Goal: Task Accomplishment & Management: Use online tool/utility

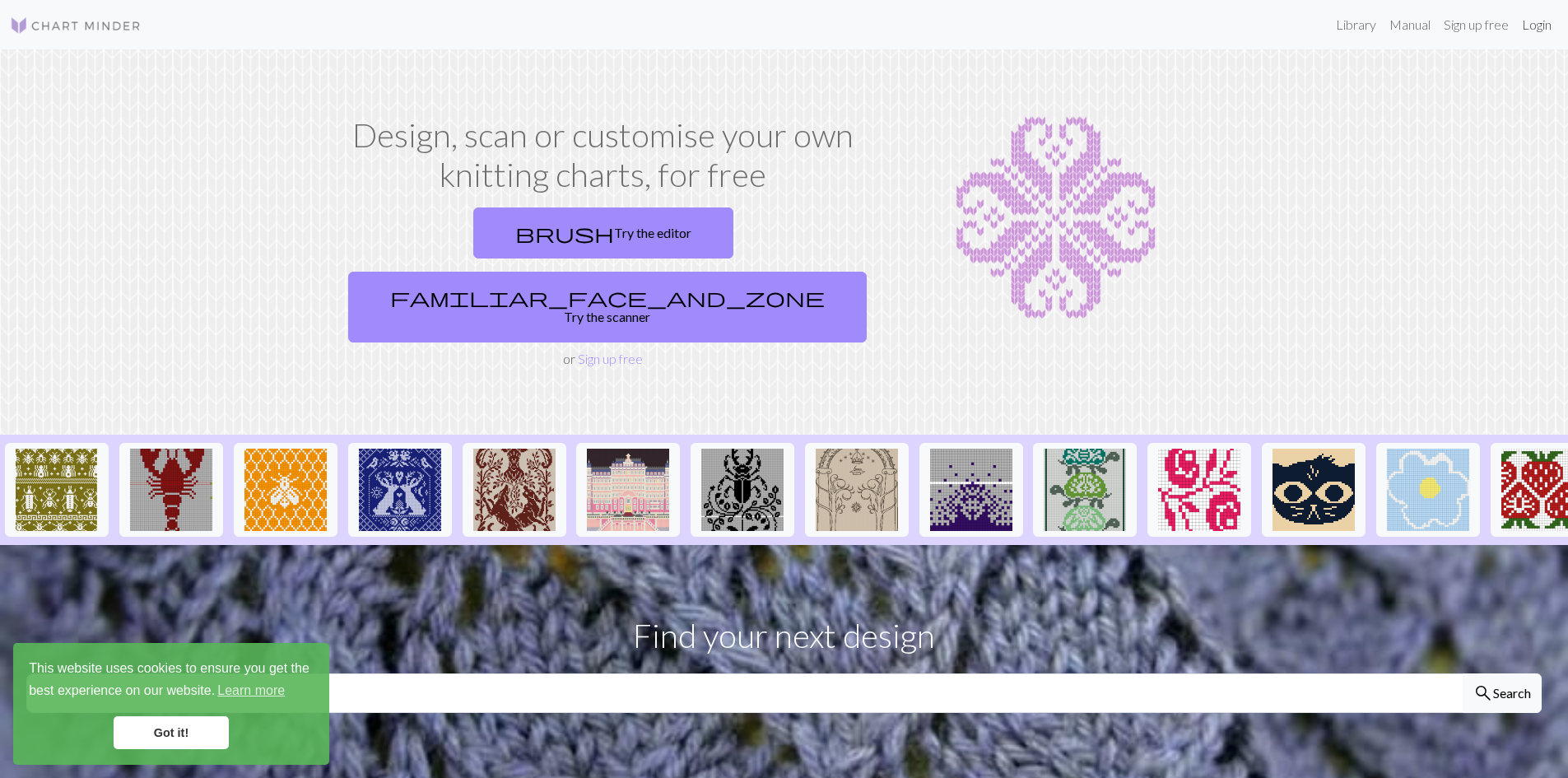
click at [1544, 30] on link "Login" at bounding box center [1537, 25] width 43 height 33
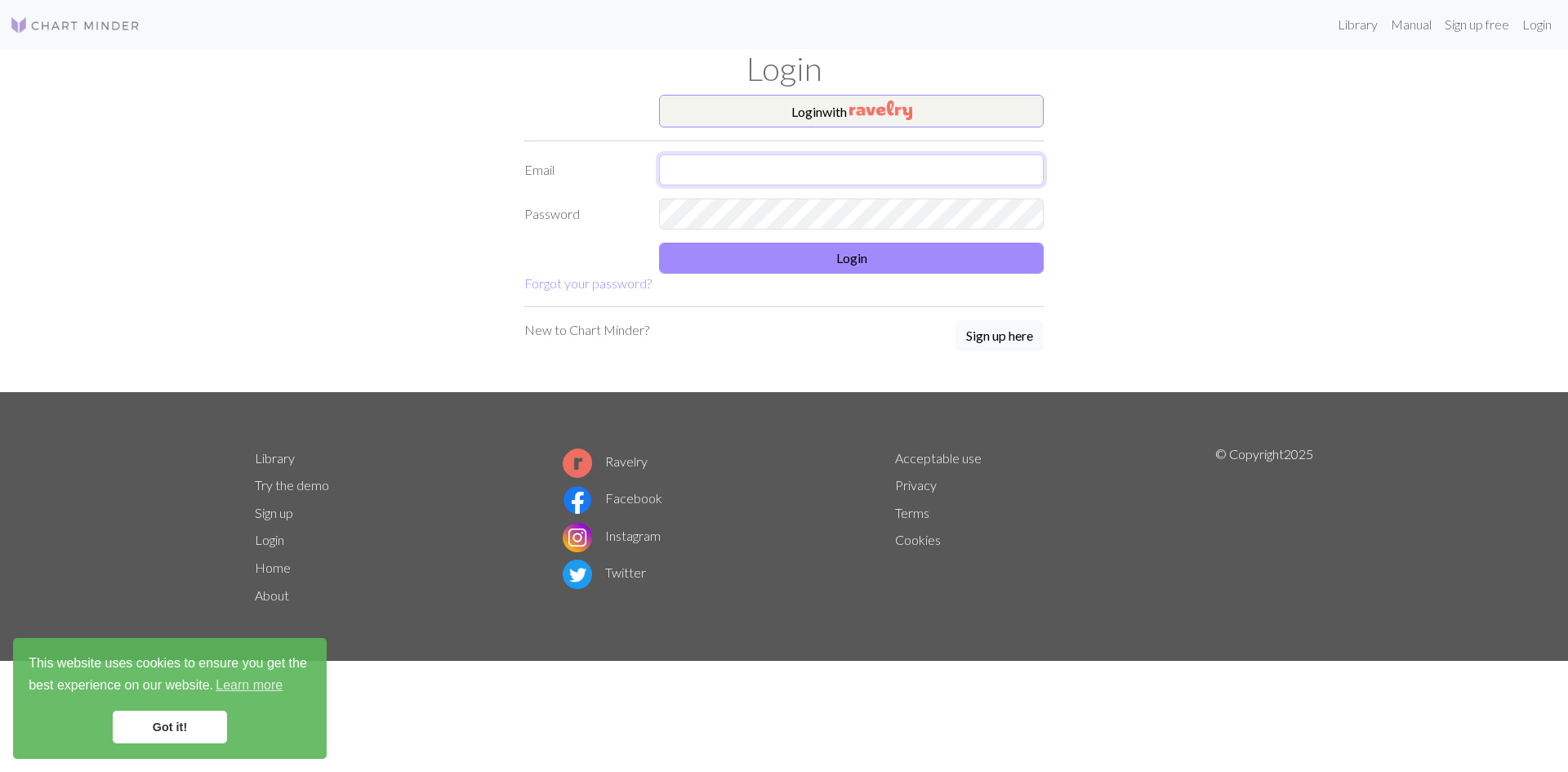
click at [886, 170] on input "text" at bounding box center [851, 170] width 385 height 31
type input "[EMAIL_ADDRESS][DOMAIN_NAME]"
click at [882, 249] on button "Login" at bounding box center [851, 258] width 385 height 31
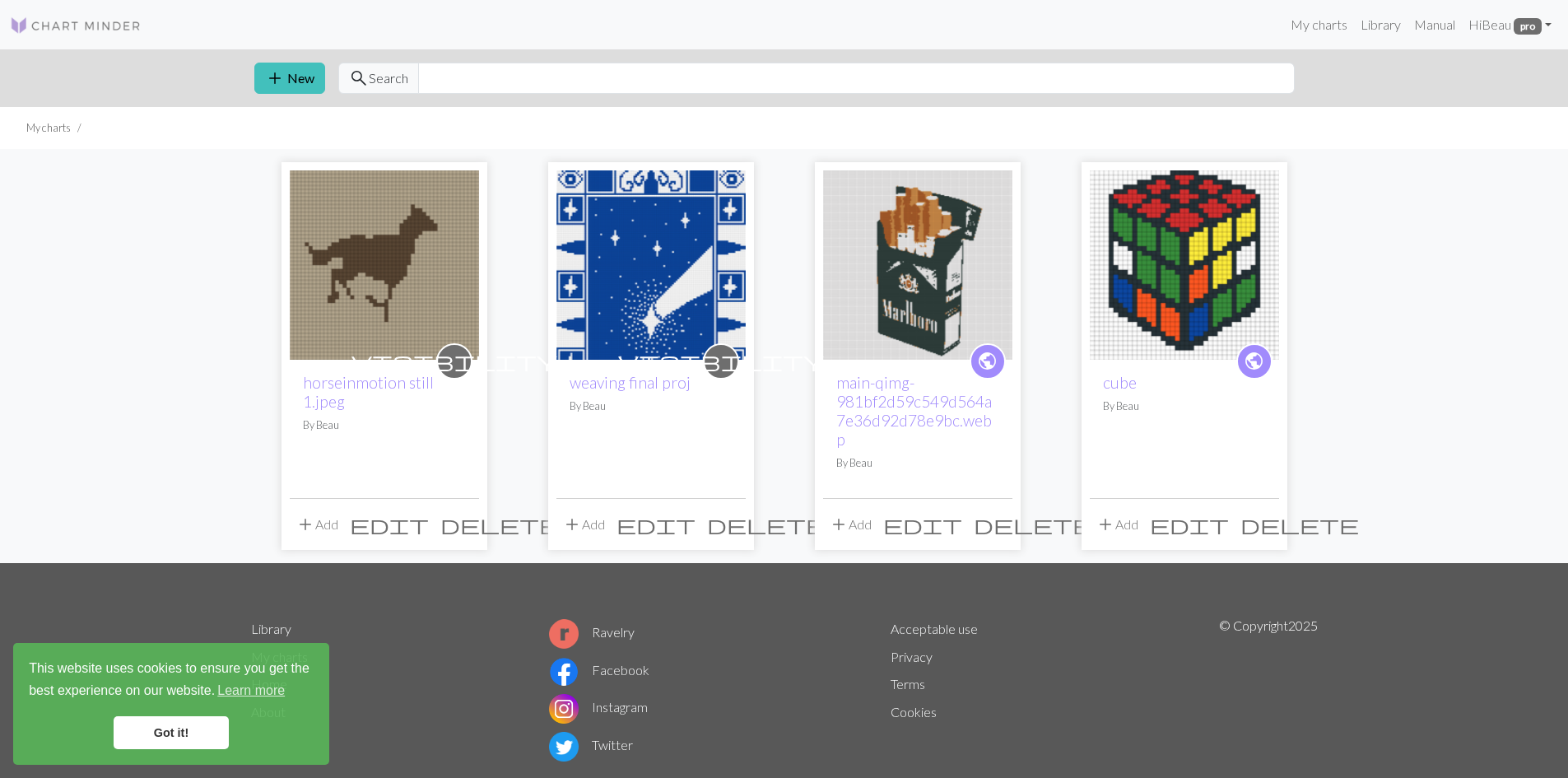
click at [377, 237] on img at bounding box center [384, 265] width 190 height 190
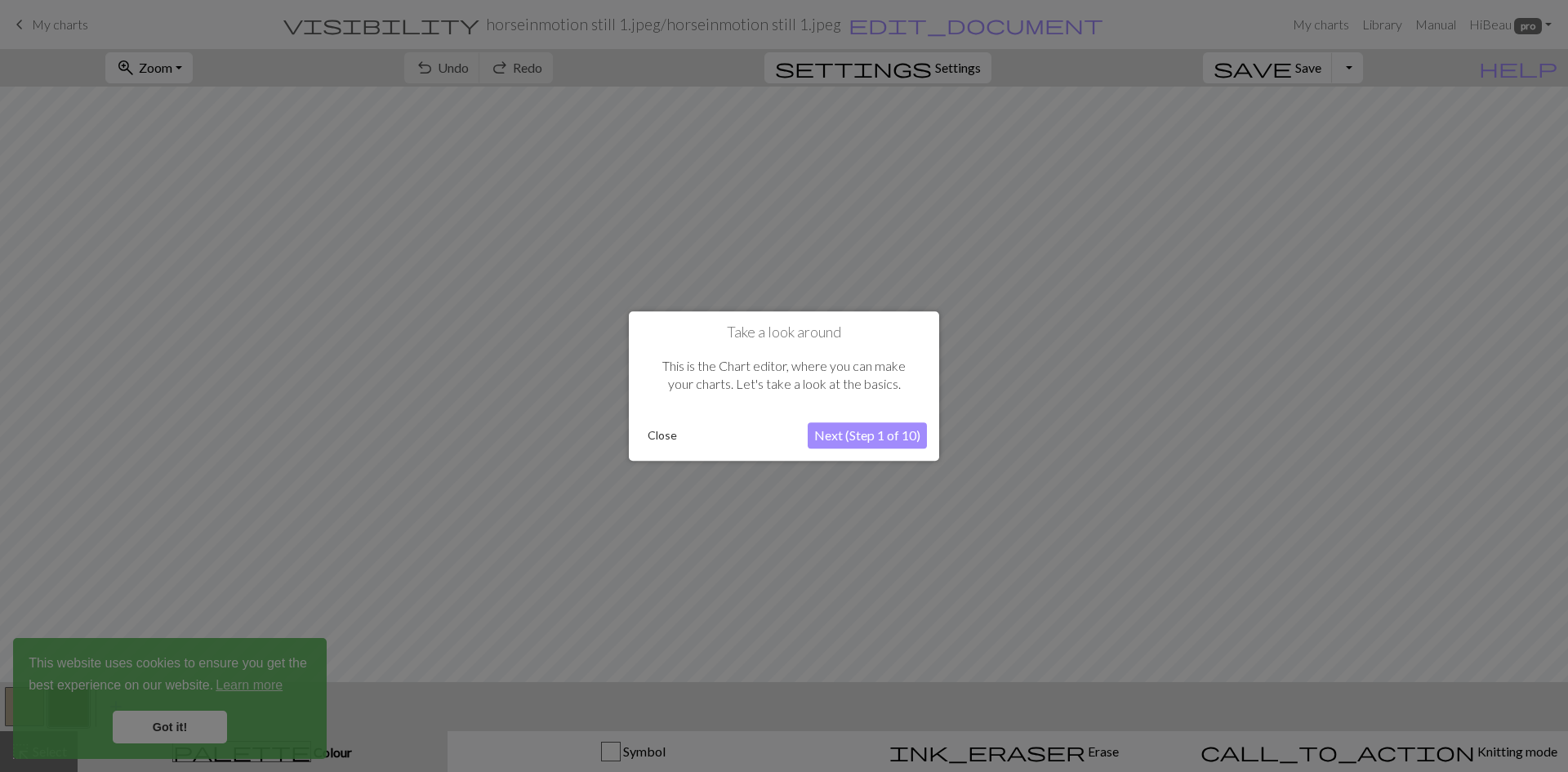
click at [653, 437] on button "Close" at bounding box center [662, 436] width 43 height 25
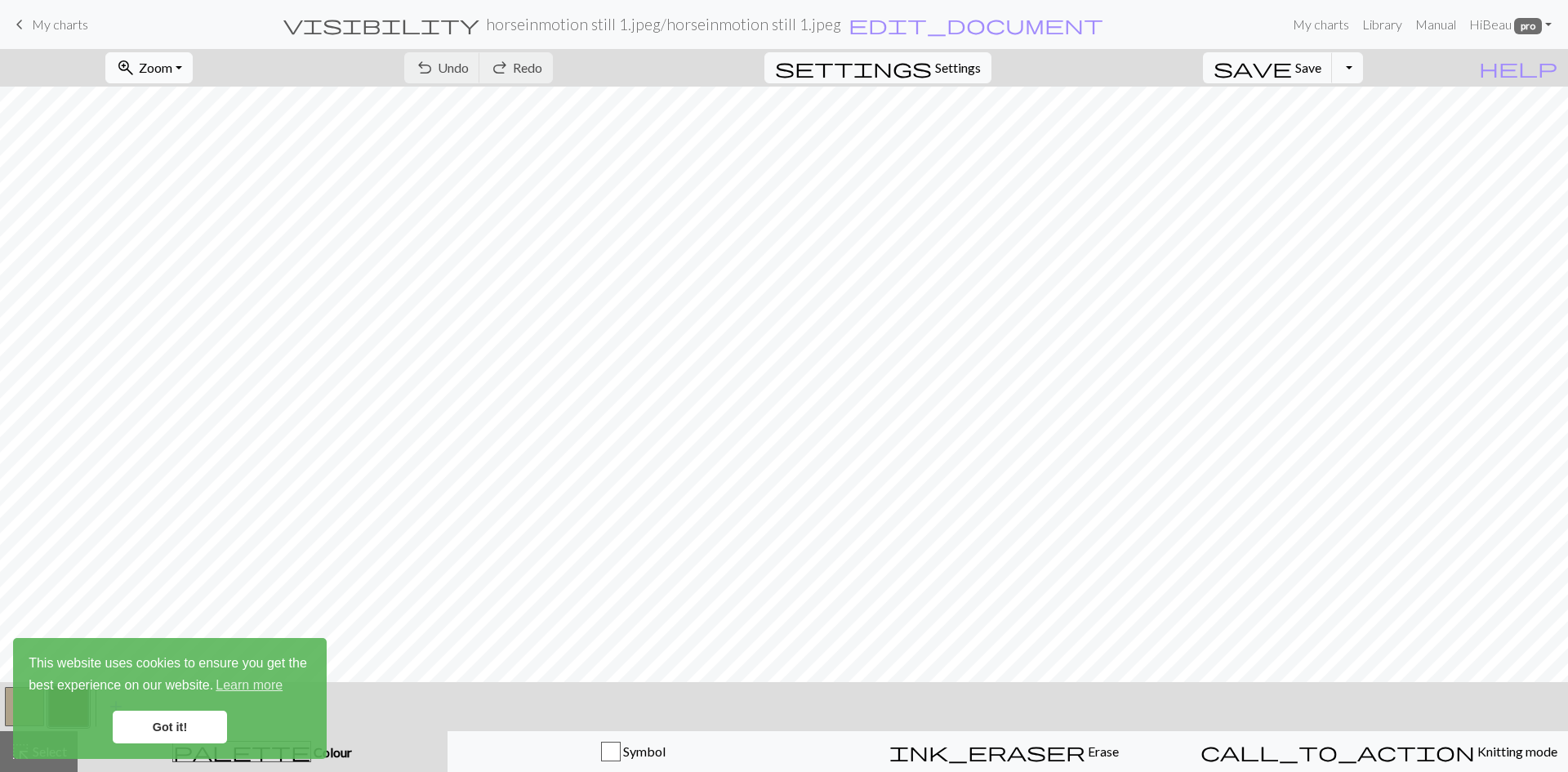
click at [173, 63] on span "Zoom" at bounding box center [155, 67] width 34 height 16
click at [184, 109] on button "Fit all" at bounding box center [170, 104] width 129 height 26
drag, startPoint x: 168, startPoint y: 731, endPoint x: 180, endPoint y: 715, distance: 20.0
click at [168, 728] on link "Got it!" at bounding box center [169, 727] width 114 height 33
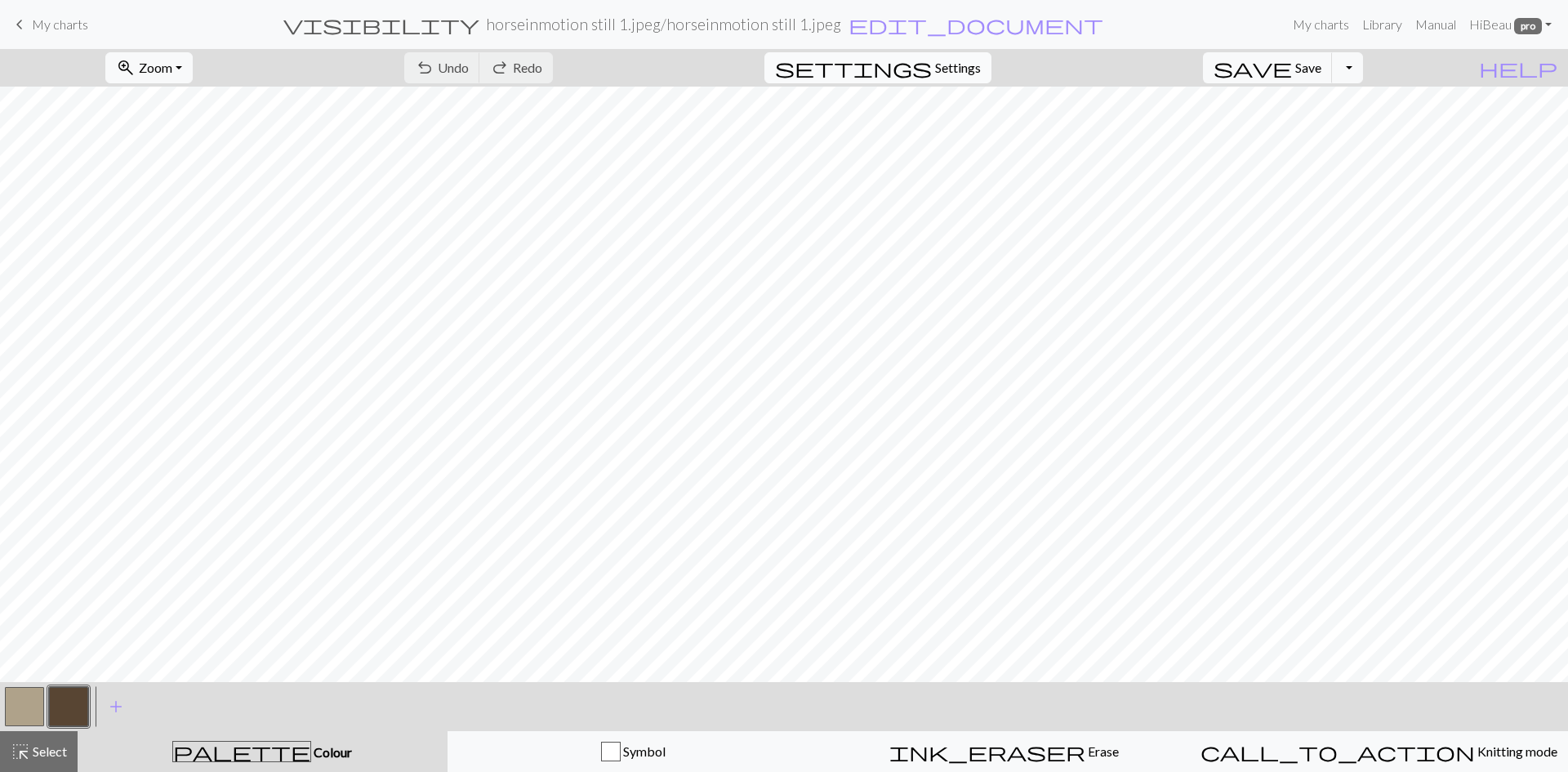
click at [932, 61] on span "settings" at bounding box center [853, 68] width 157 height 23
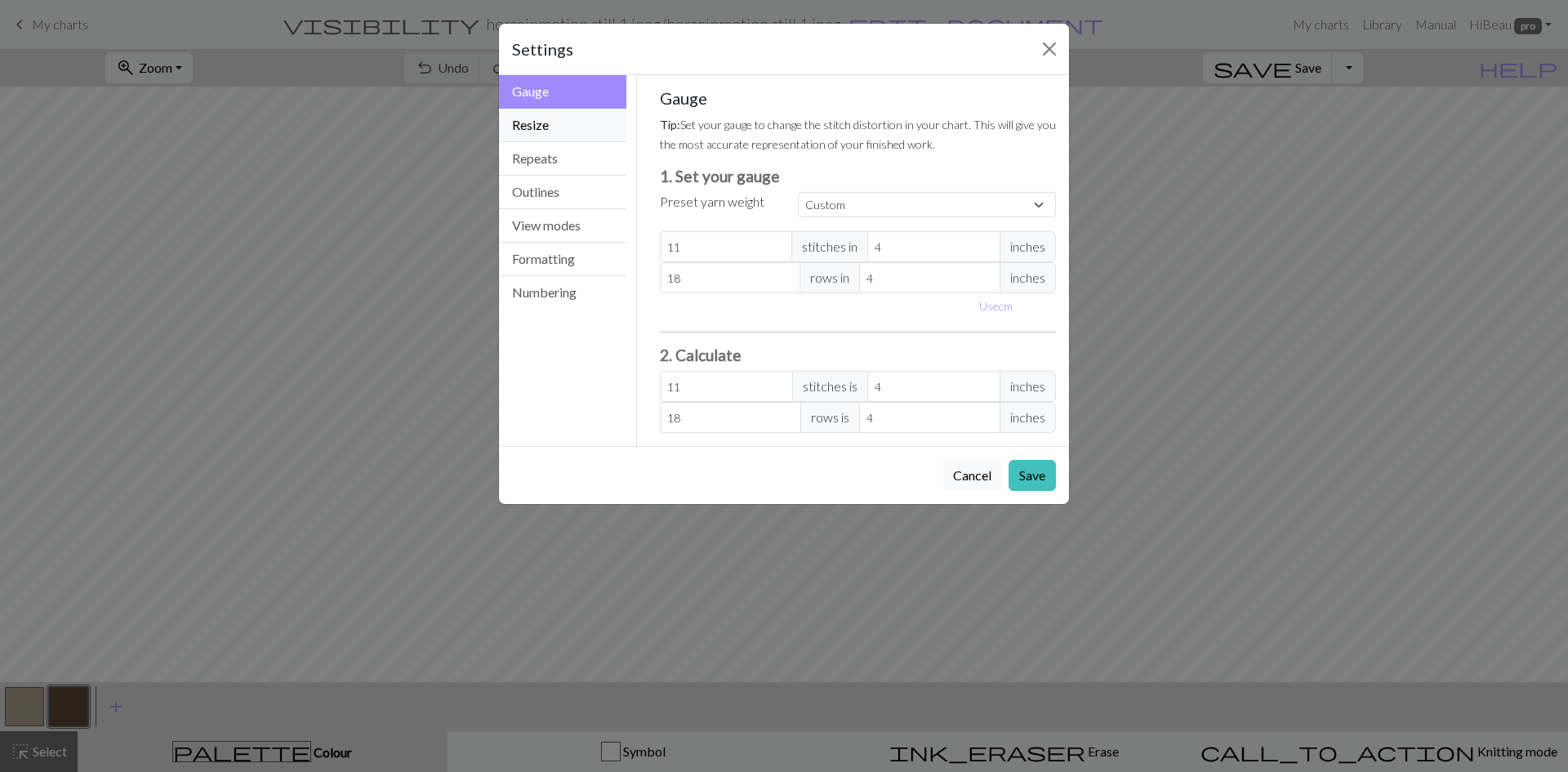
click at [563, 136] on button "Resize" at bounding box center [562, 125] width 127 height 34
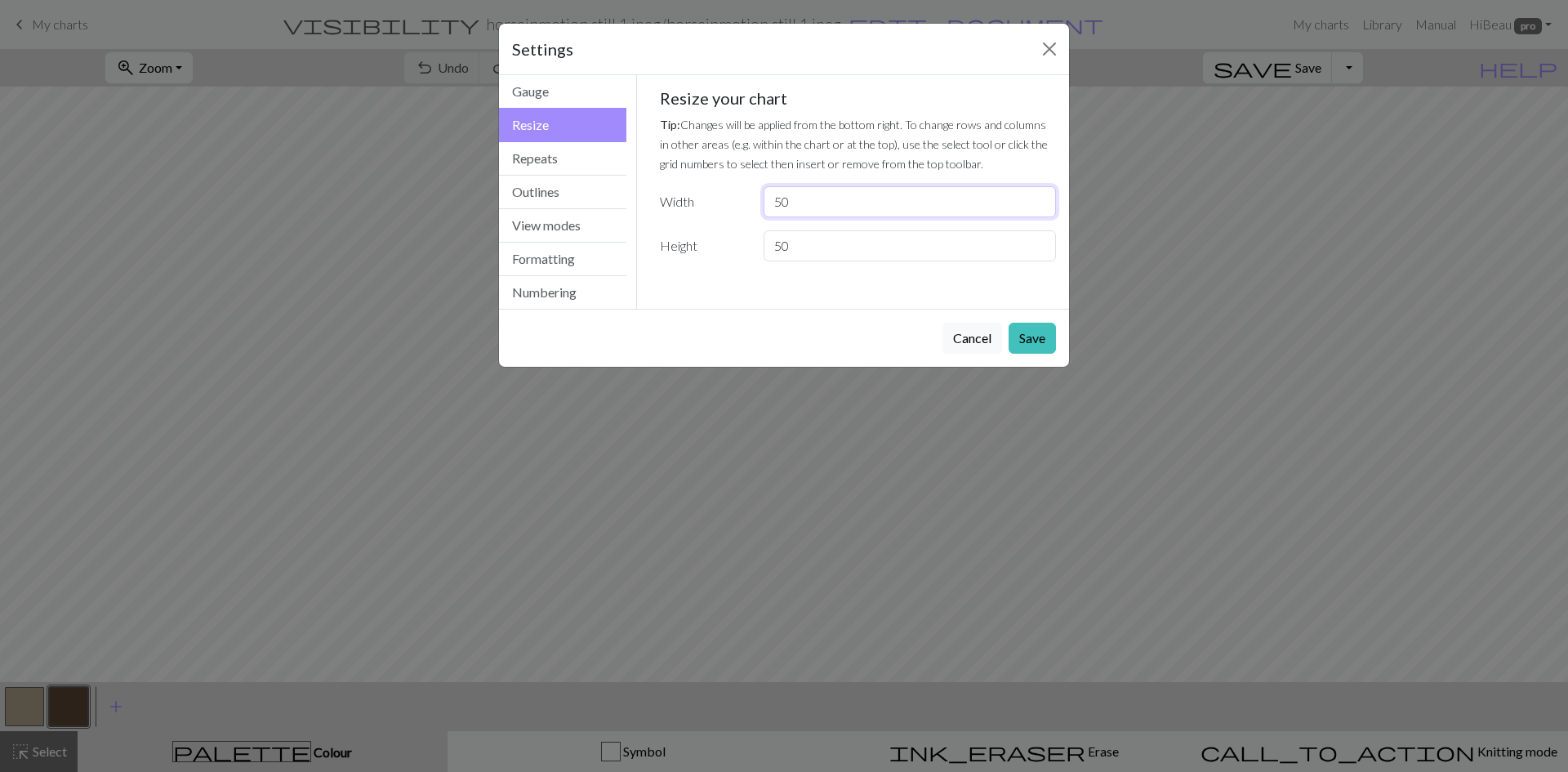
click at [830, 195] on input "50" at bounding box center [910, 202] width 293 height 31
type input "5"
type input "43"
click at [823, 249] on input "50" at bounding box center [910, 246] width 293 height 31
type input "5"
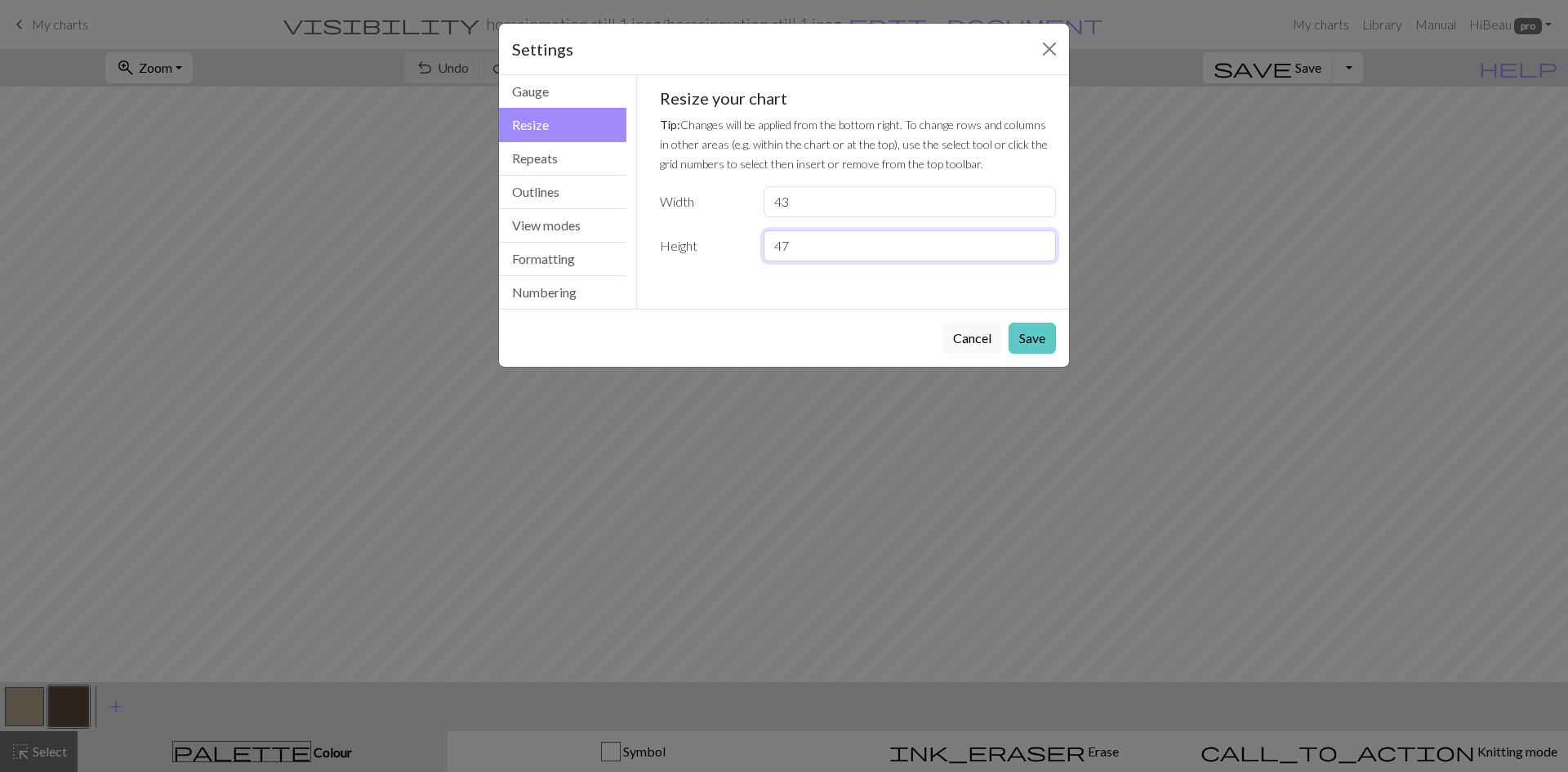
type input "47"
click at [1015, 325] on button "Save" at bounding box center [1032, 338] width 48 height 31
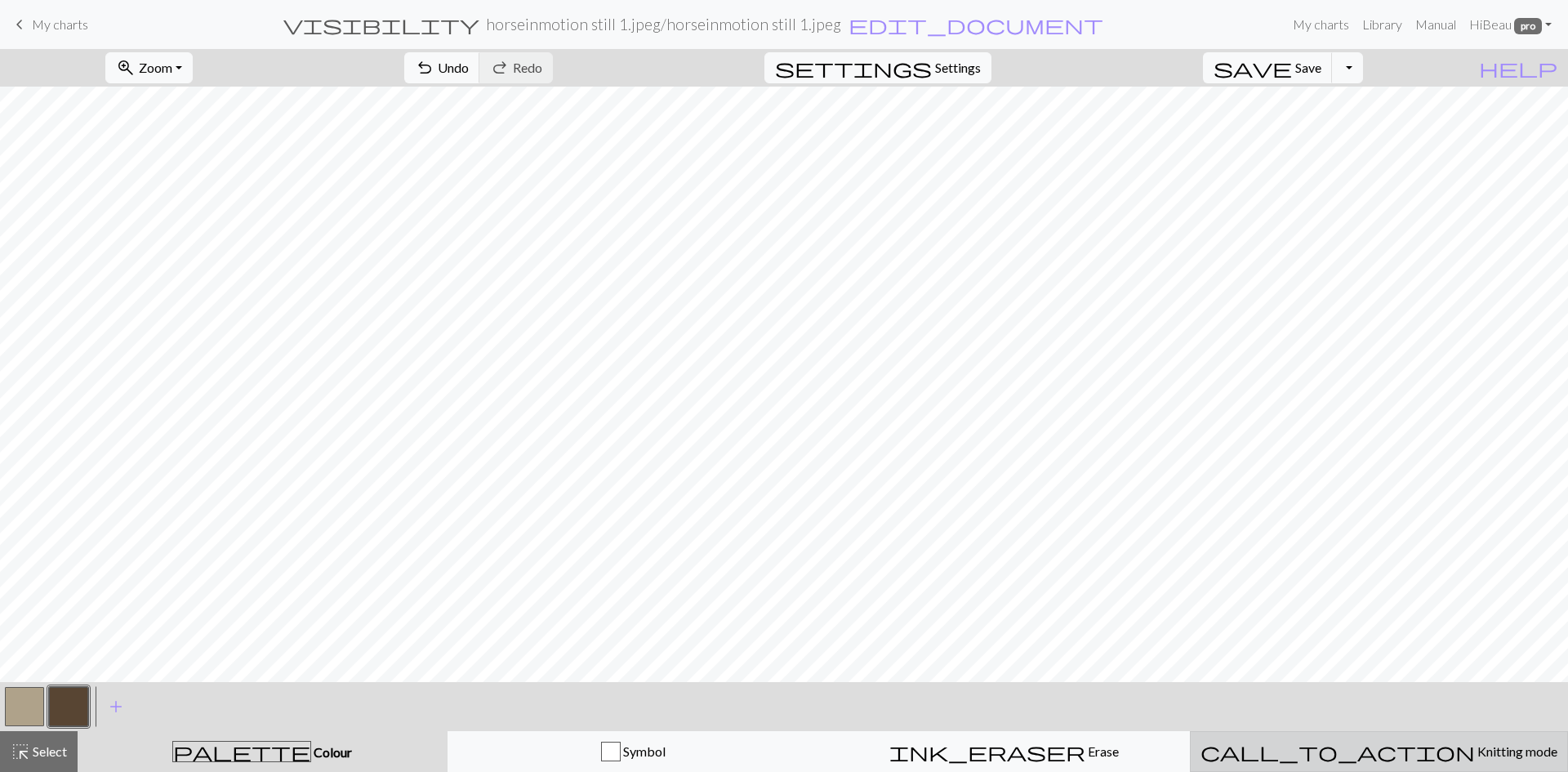
click at [1474, 756] on span "Knitting mode" at bounding box center [1515, 751] width 82 height 16
